Goal: Task Accomplishment & Management: Manage account settings

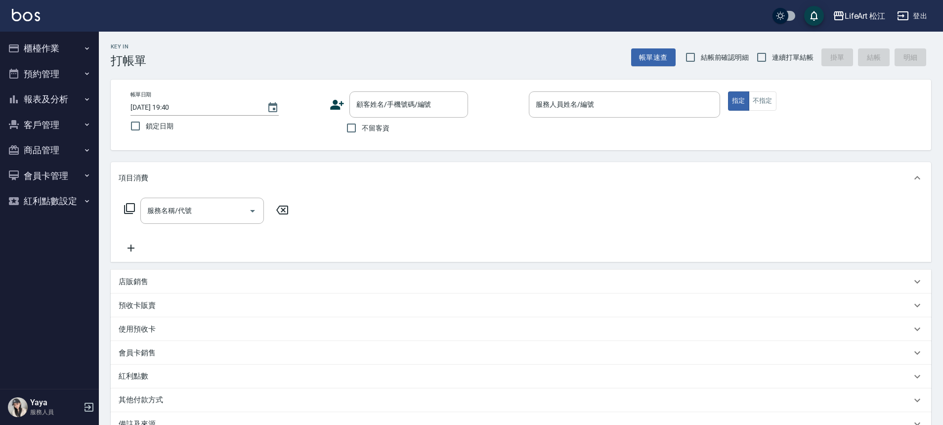
click at [34, 129] on button "客戶管理" at bounding box center [49, 125] width 91 height 26
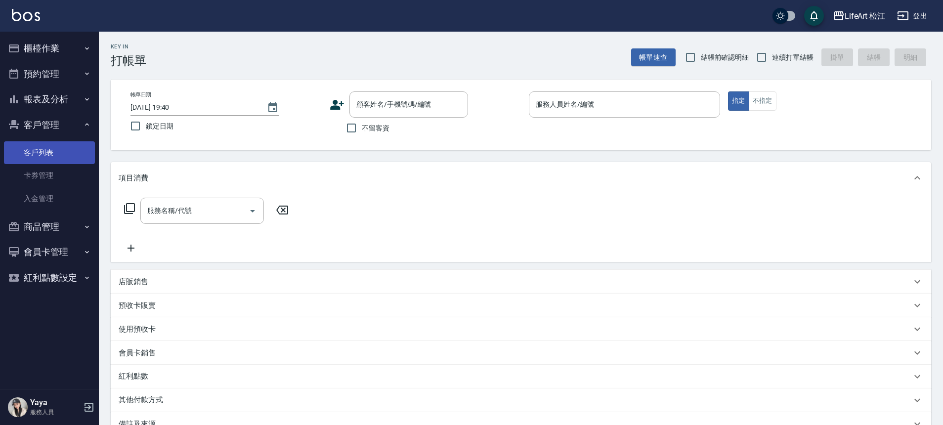
click at [43, 150] on link "客戶列表" at bounding box center [49, 152] width 91 height 23
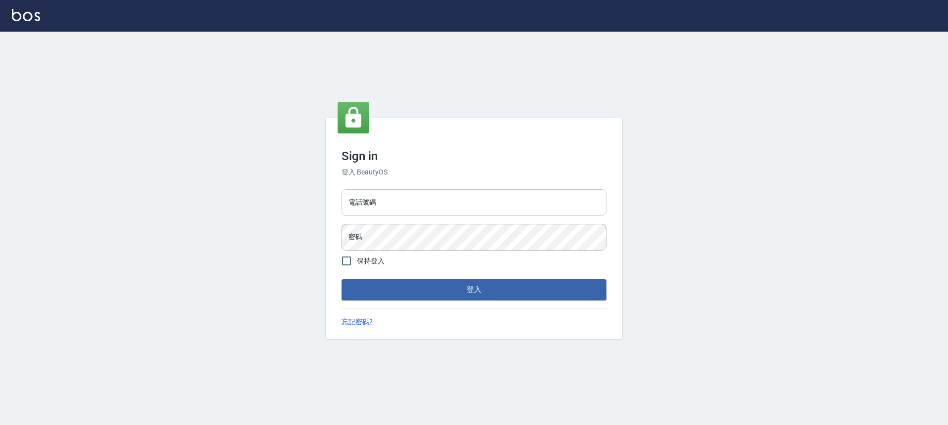
click at [406, 195] on input "電話號碼" at bounding box center [474, 202] width 265 height 27
type input "0900345509"
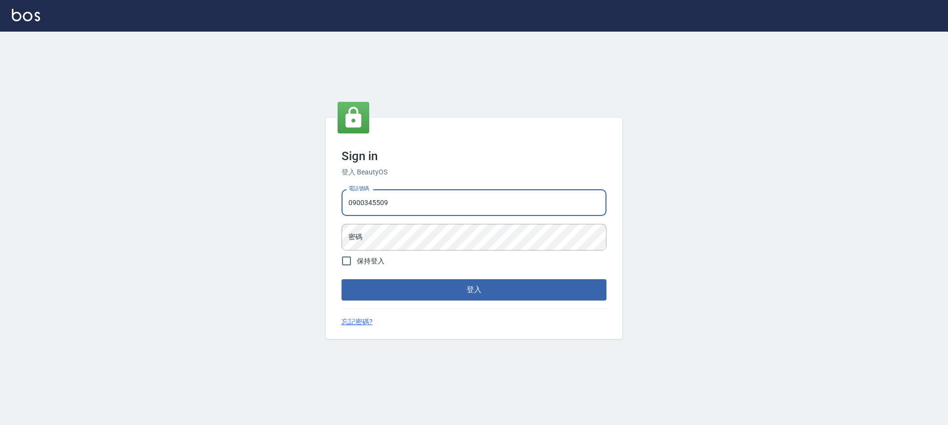
drag, startPoint x: 391, startPoint y: 208, endPoint x: 349, endPoint y: 206, distance: 42.6
click at [349, 206] on input "0900345509" at bounding box center [474, 202] width 265 height 27
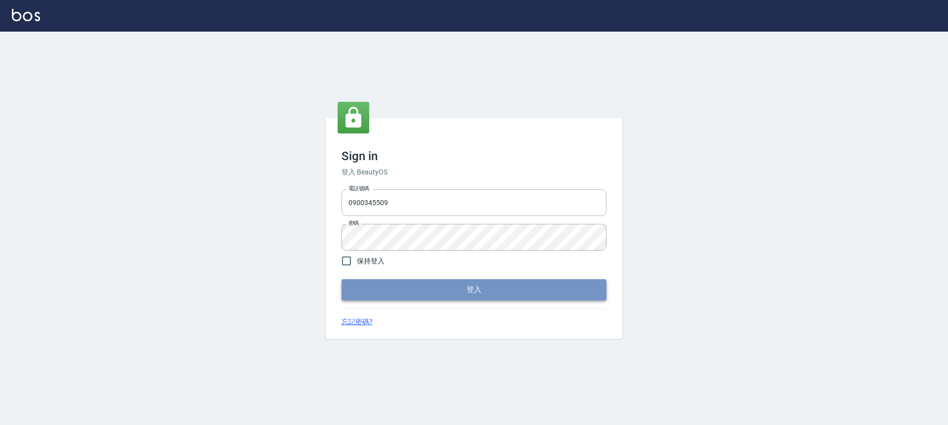
click at [420, 299] on button "登入" at bounding box center [474, 289] width 265 height 21
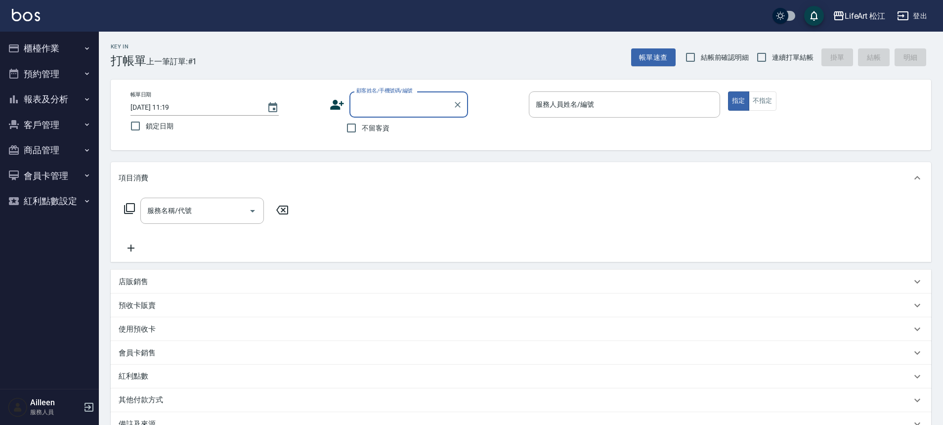
click at [39, 128] on button "客戶管理" at bounding box center [49, 125] width 91 height 26
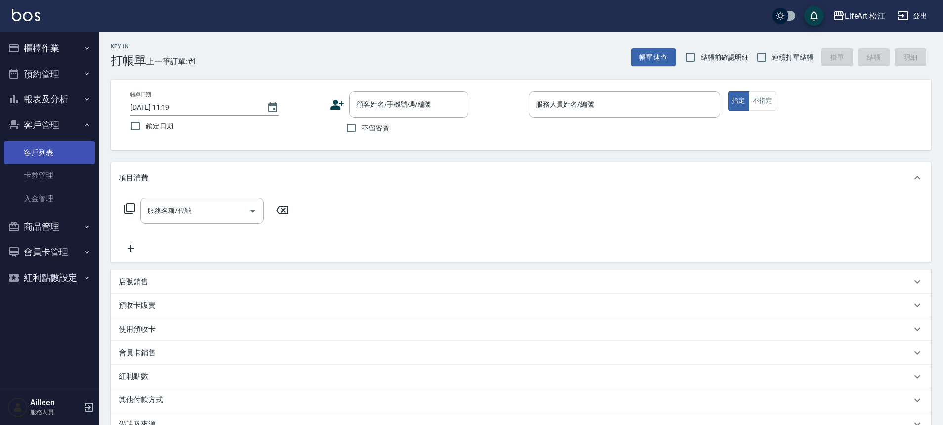
click at [47, 157] on link "客戶列表" at bounding box center [49, 152] width 91 height 23
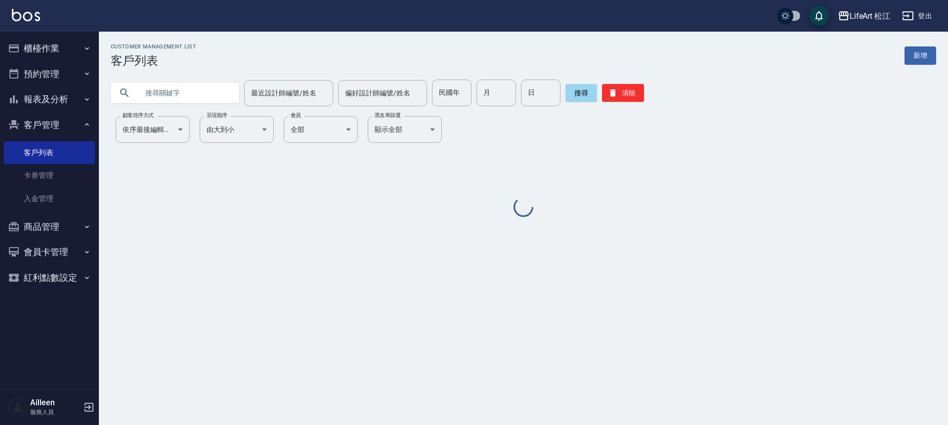
click at [177, 95] on input "text" at bounding box center [184, 93] width 93 height 27
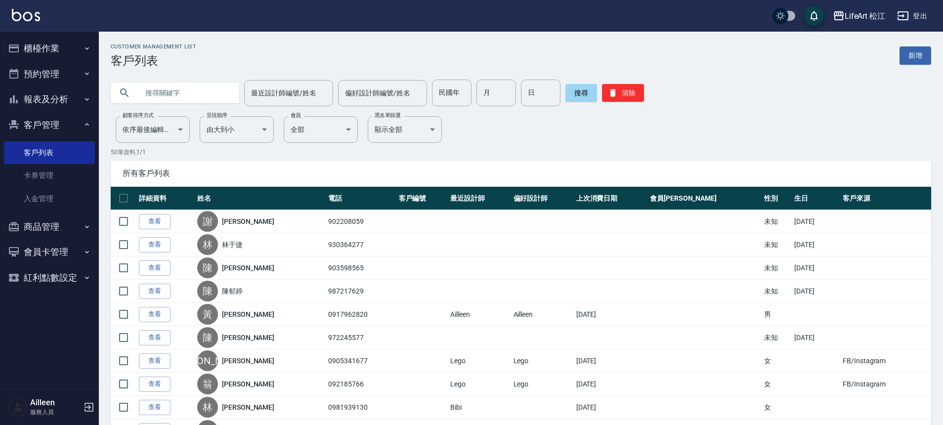
click at [177, 95] on input "text" at bounding box center [184, 93] width 93 height 27
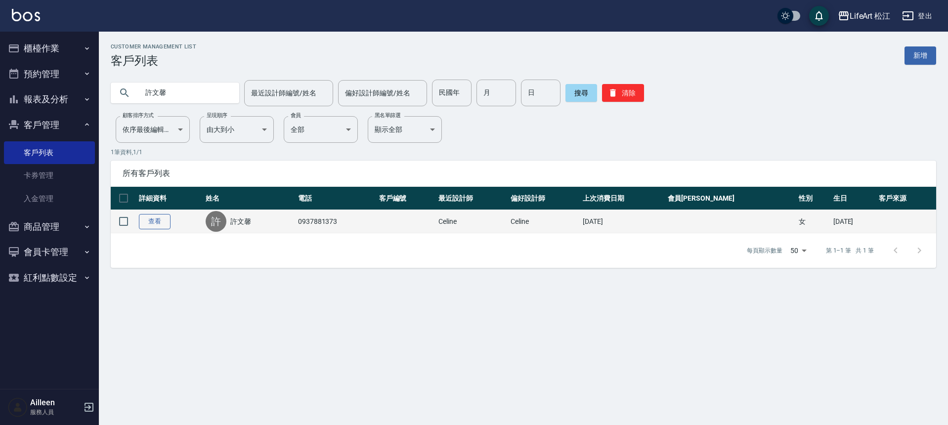
type input "許文馨"
click at [163, 221] on link "查看" at bounding box center [155, 221] width 32 height 15
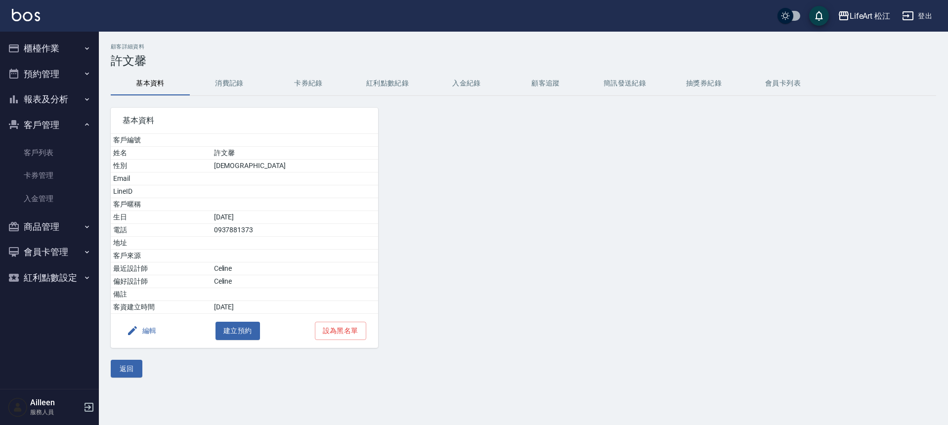
click at [222, 81] on button "消費記錄" at bounding box center [229, 84] width 79 height 24
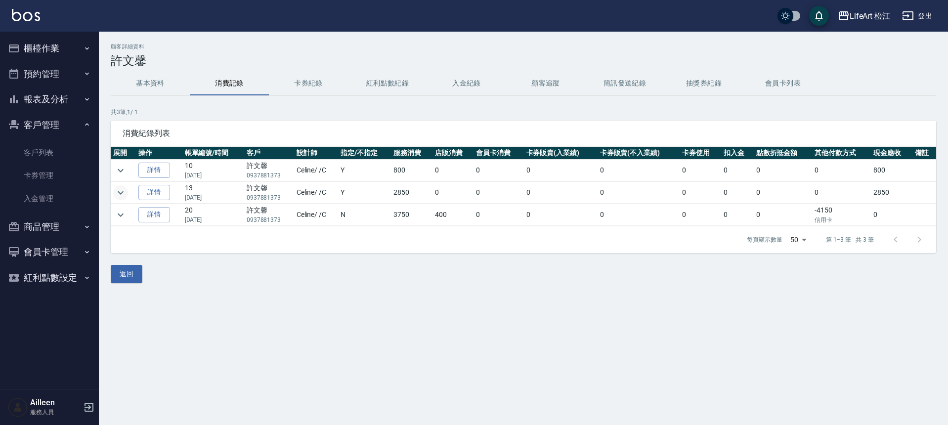
click at [119, 195] on icon "expand row" at bounding box center [121, 193] width 12 height 12
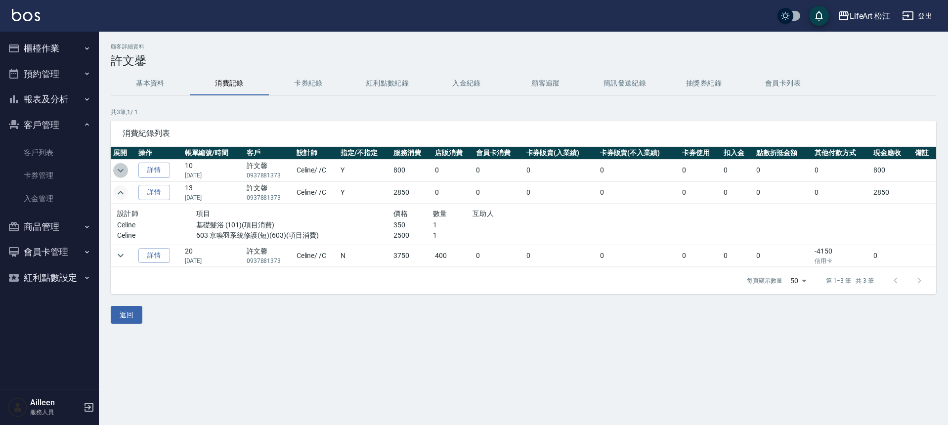
click at [123, 171] on icon "expand row" at bounding box center [121, 171] width 12 height 12
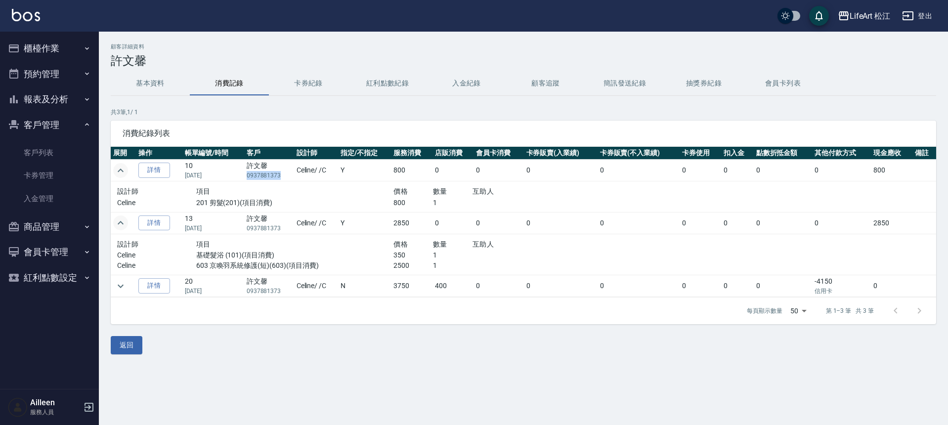
drag, startPoint x: 246, startPoint y: 176, endPoint x: 283, endPoint y: 177, distance: 37.1
click at [283, 177] on td "許文馨 0937881373" at bounding box center [269, 171] width 50 height 22
copy p "0937881373"
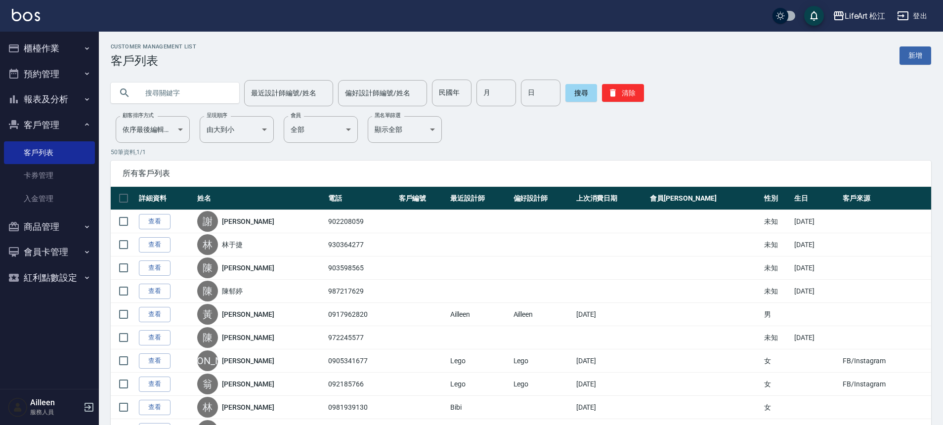
click at [160, 95] on input "text" at bounding box center [184, 93] width 93 height 27
type input "文馨"
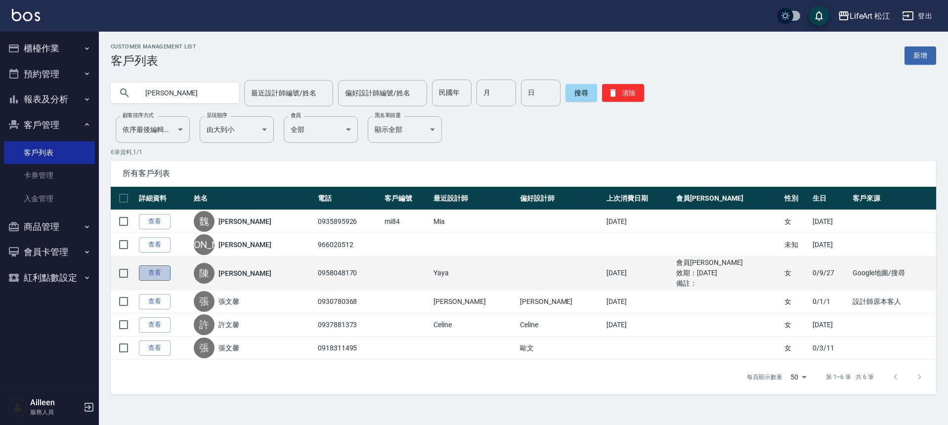
click at [147, 275] on link "查看" at bounding box center [155, 272] width 32 height 15
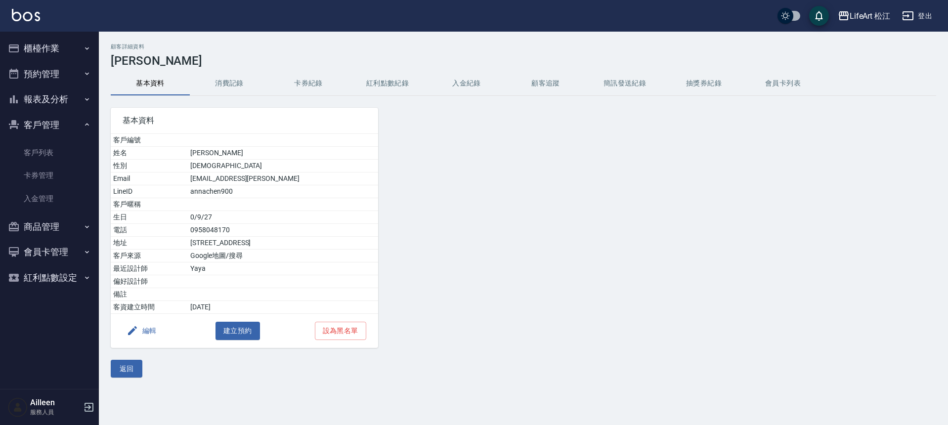
click at [221, 81] on button "消費記錄" at bounding box center [229, 84] width 79 height 24
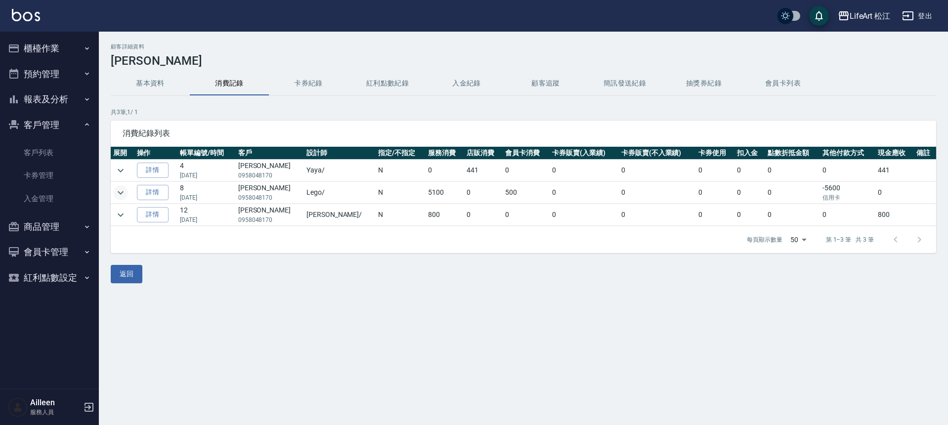
click at [121, 193] on icon "expand row" at bounding box center [121, 192] width 6 height 3
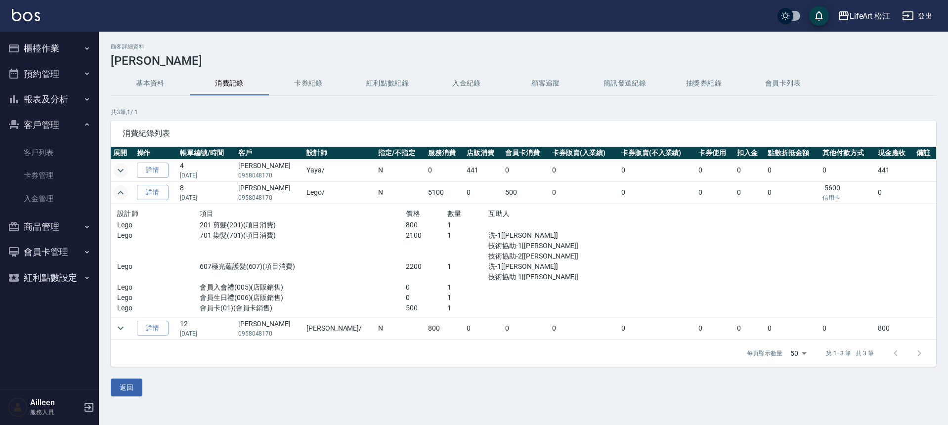
click at [117, 167] on icon "expand row" at bounding box center [121, 171] width 12 height 12
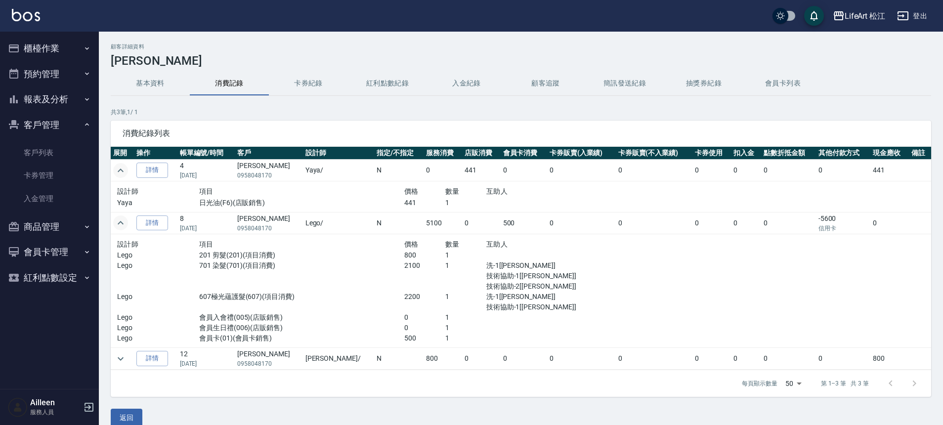
click at [307, 81] on button "卡券紀錄" at bounding box center [308, 84] width 79 height 24
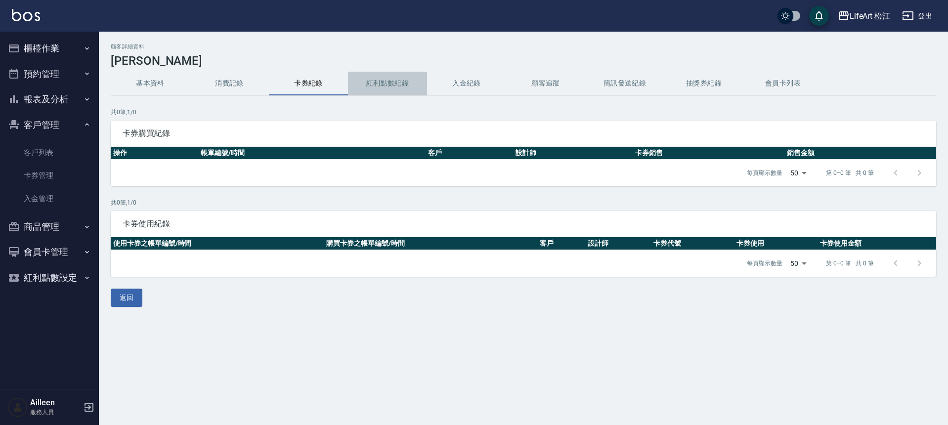
click at [415, 80] on button "紅利點數紀錄" at bounding box center [387, 84] width 79 height 24
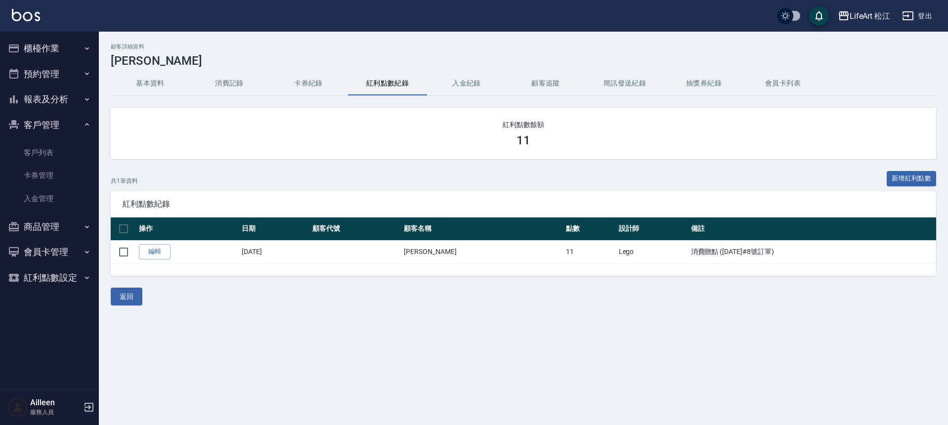
click at [148, 81] on button "基本資料" at bounding box center [150, 84] width 79 height 24
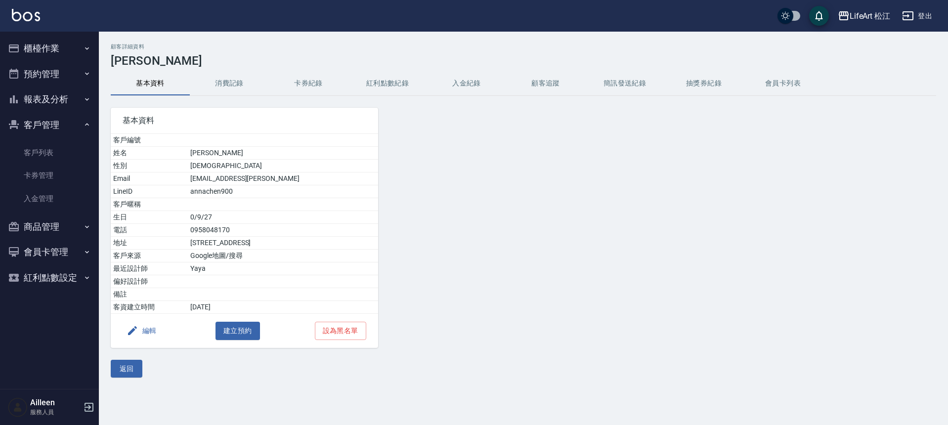
click at [219, 79] on button "消費記錄" at bounding box center [229, 84] width 79 height 24
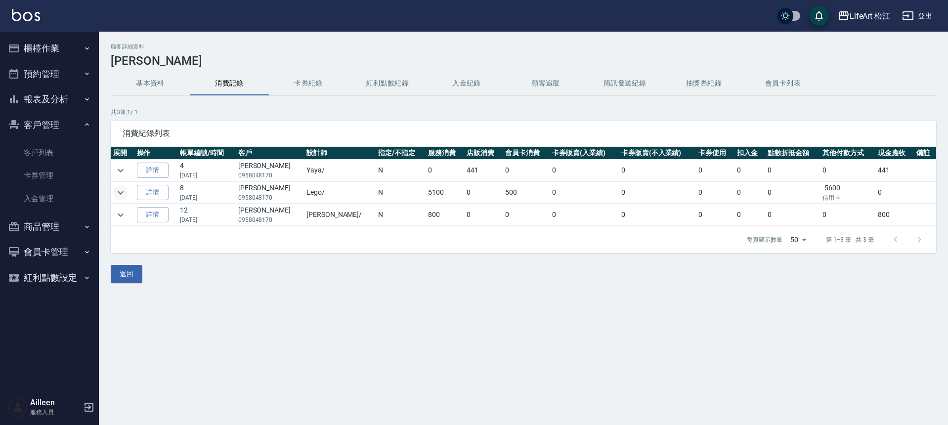
click at [120, 191] on icon "expand row" at bounding box center [121, 193] width 12 height 12
